Goal: Complete application form

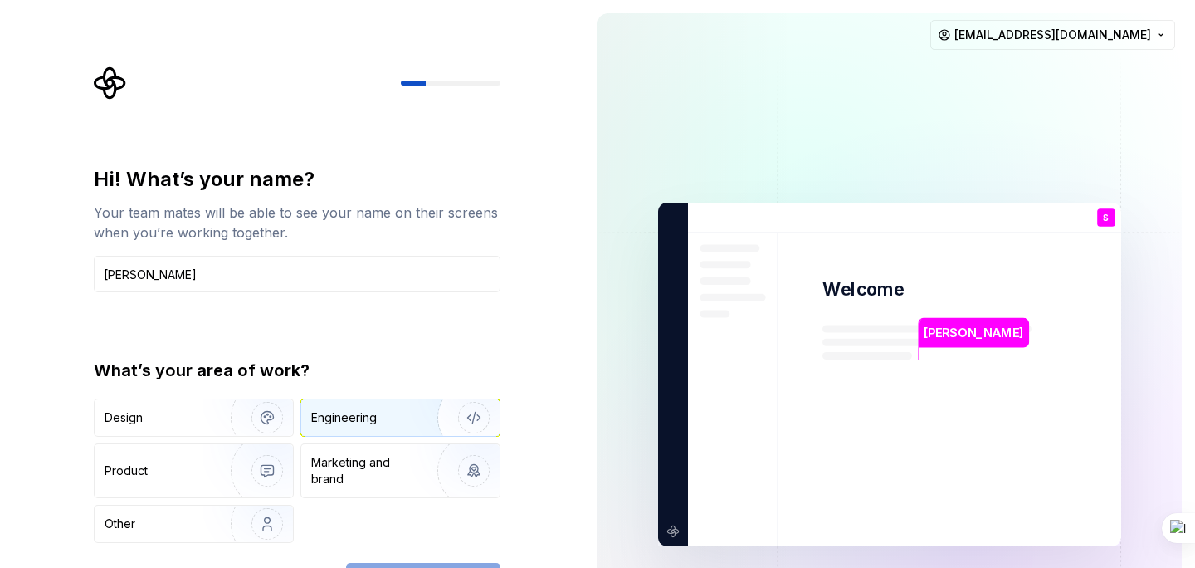
type input "[PERSON_NAME]"
click at [401, 398] on button "Engineering" at bounding box center [400, 417] width 200 height 38
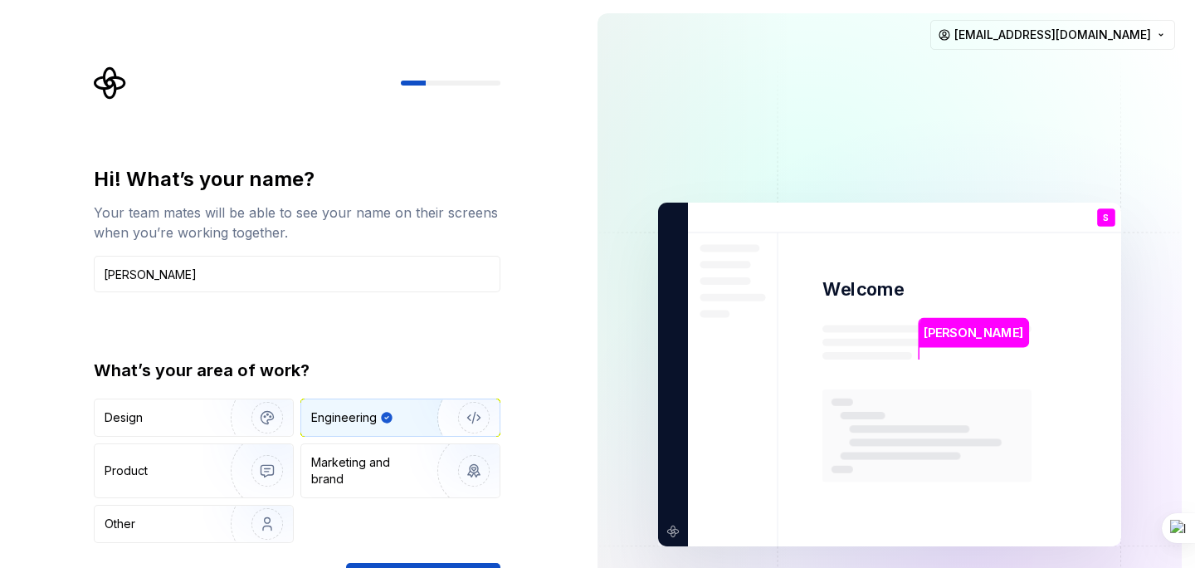
click at [445, 562] on div "Hi! What’s your name? Your team mates will be able to see your name on their sc…" at bounding box center [297, 382] width 407 height 433
